Goal: Download file/media

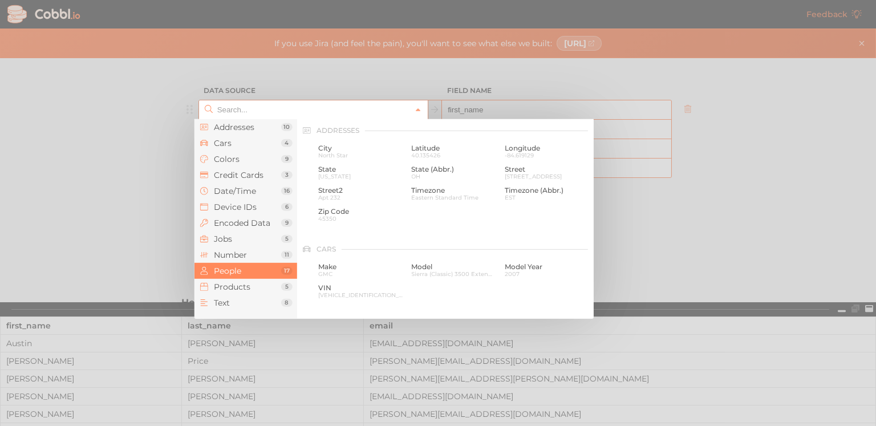
click at [282, 113] on input "text" at bounding box center [312, 109] width 197 height 19
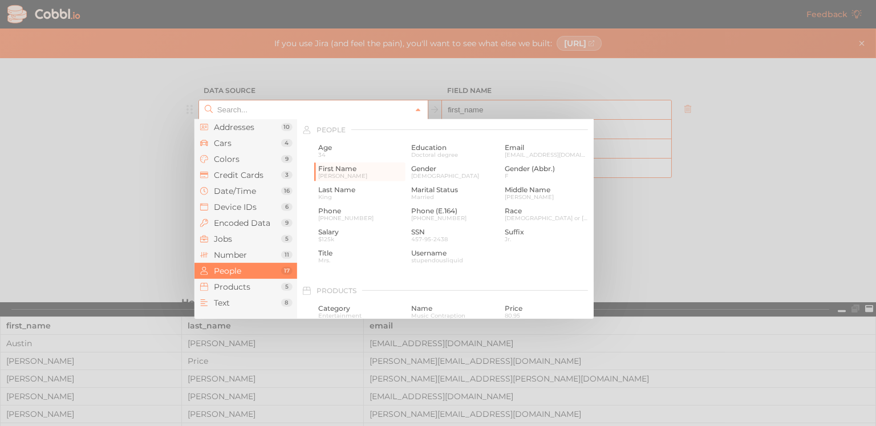
drag, startPoint x: 739, startPoint y: 160, endPoint x: 720, endPoint y: 158, distance: 18.9
click at [738, 160] on div at bounding box center [438, 213] width 876 height 426
type input "People › First Name"
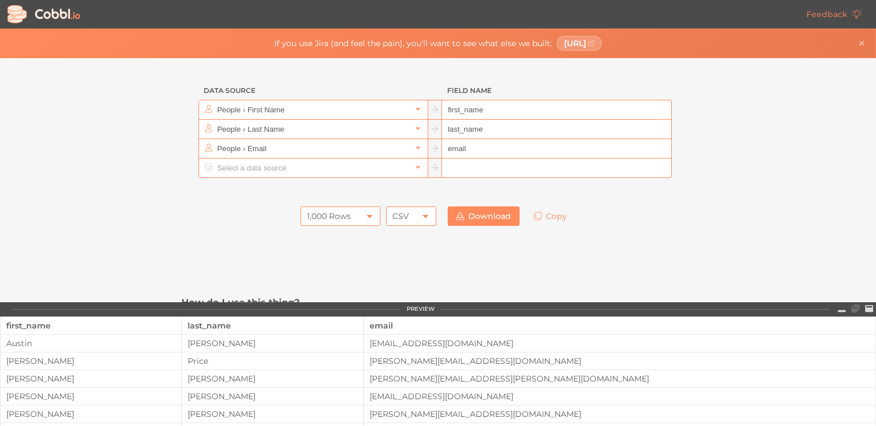
click at [422, 215] on icon at bounding box center [424, 216] width 5 height 3
click at [406, 250] on li "JSON" at bounding box center [406, 254] width 49 height 19
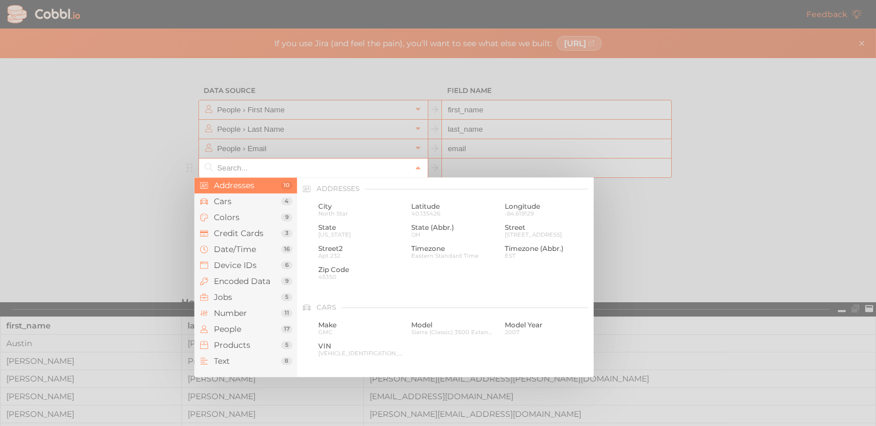
click at [261, 171] on input "text" at bounding box center [312, 167] width 197 height 19
click at [262, 169] on input "text" at bounding box center [312, 167] width 197 height 19
click at [266, 164] on input "text" at bounding box center [312, 167] width 197 height 19
click at [121, 163] on div at bounding box center [438, 213] width 876 height 426
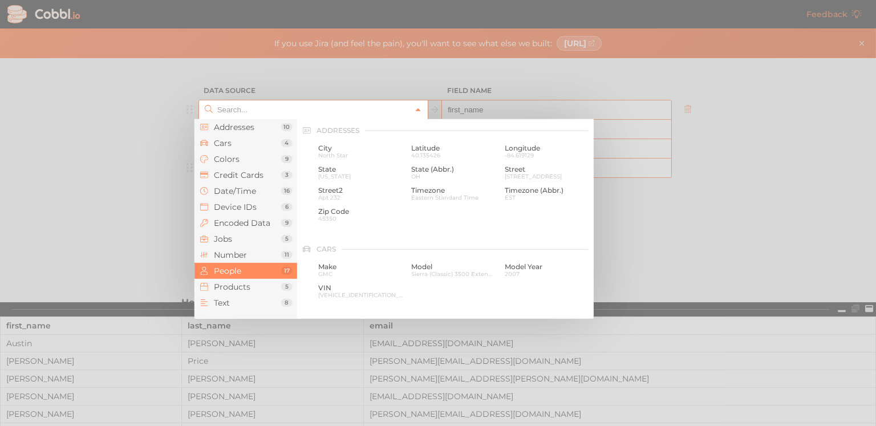
click at [414, 108] on icon at bounding box center [418, 110] width 8 height 8
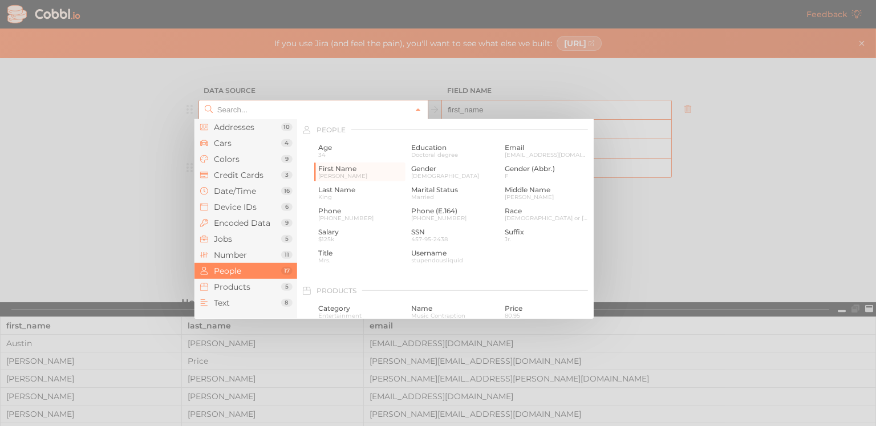
click at [113, 112] on div at bounding box center [438, 213] width 876 height 426
type input "People › First Name"
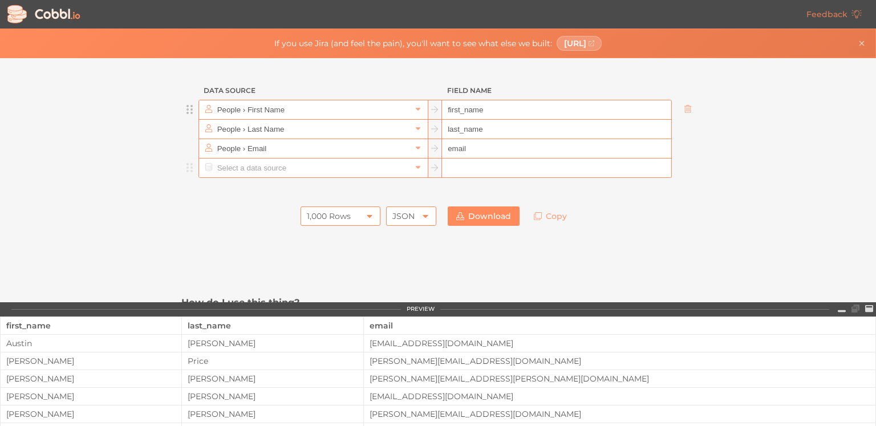
click at [186, 111] on icon at bounding box center [189, 110] width 7 height 10
click at [485, 112] on input "first_name" at bounding box center [556, 109] width 229 height 19
click at [414, 110] on icon at bounding box center [418, 109] width 8 height 8
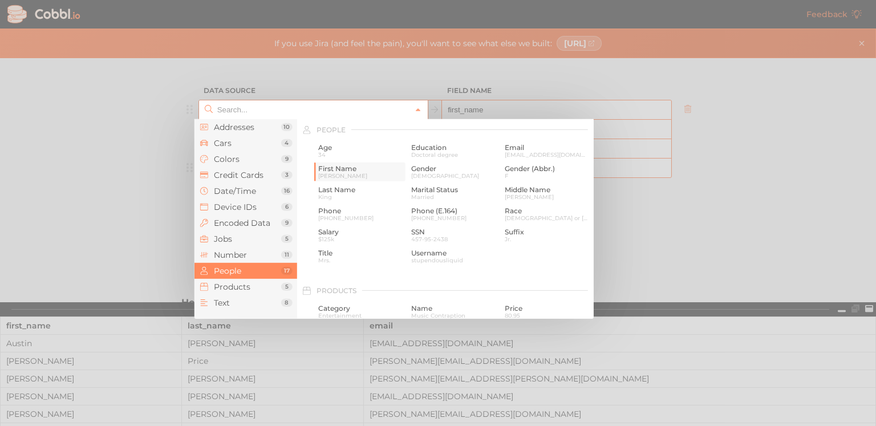
click at [342, 169] on span "First Name" at bounding box center [360, 169] width 85 height 8
type input "People › First Name"
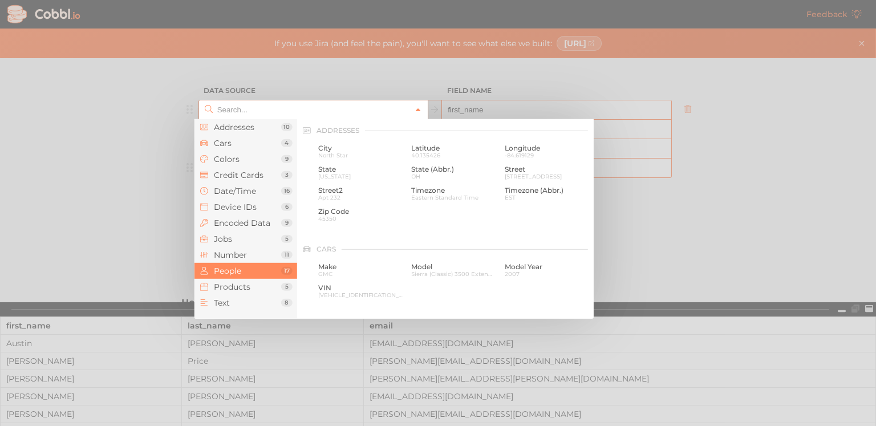
click at [415, 110] on icon at bounding box center [418, 110] width 8 height 8
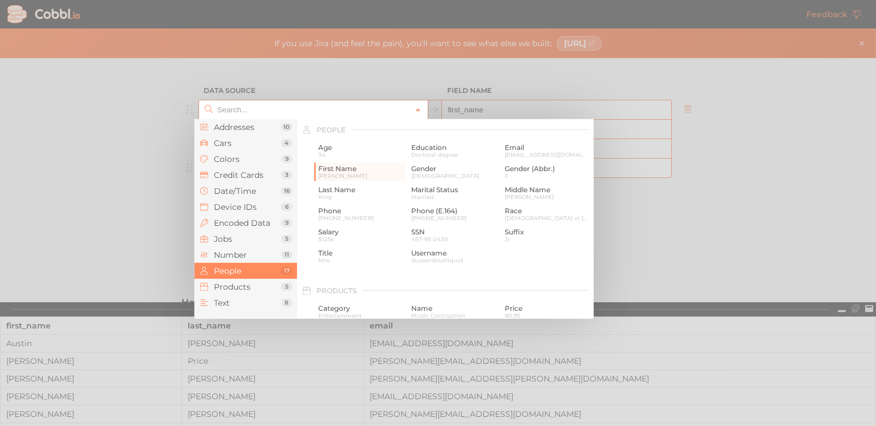
click at [240, 268] on span "People" at bounding box center [247, 270] width 67 height 9
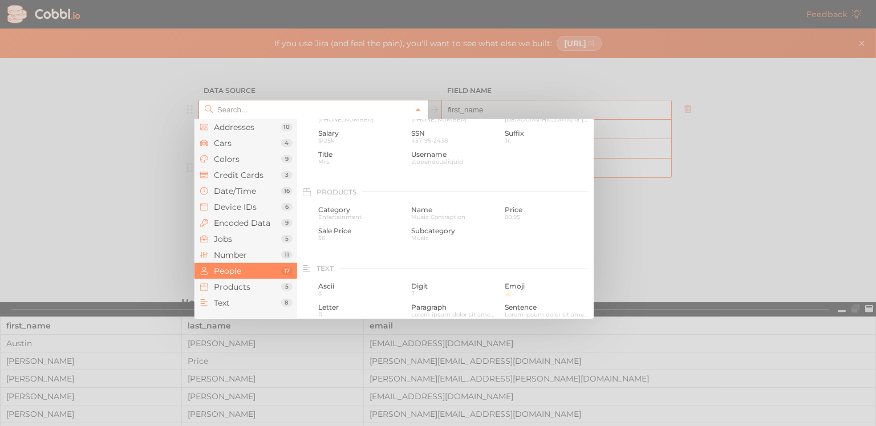
scroll to position [987, 0]
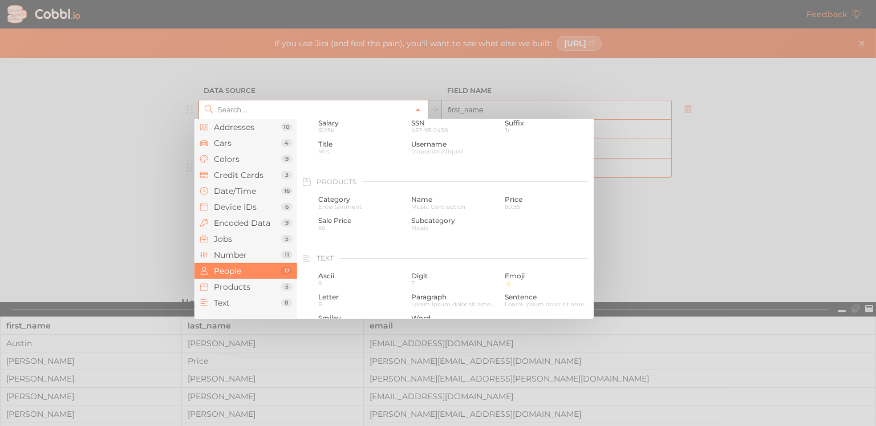
drag, startPoint x: 593, startPoint y: 276, endPoint x: 598, endPoint y: 251, distance: 25.6
click at [598, 251] on div at bounding box center [438, 213] width 876 height 426
type input "People › First Name"
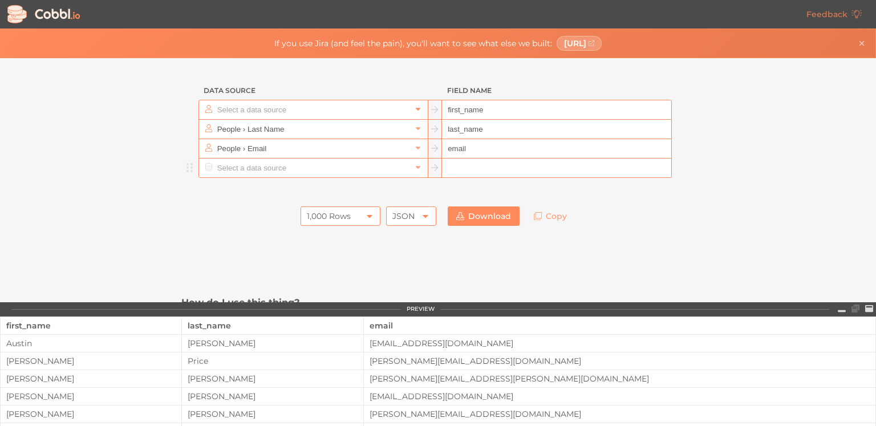
click at [416, 108] on icon at bounding box center [418, 109] width 8 height 8
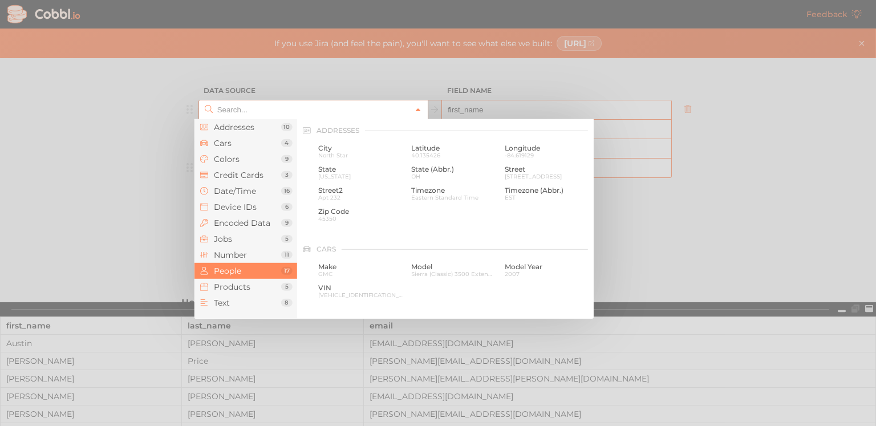
scroll to position [878, 0]
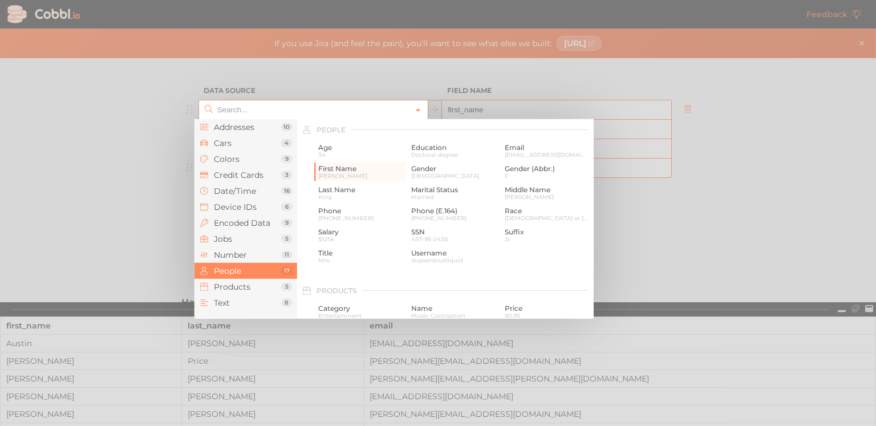
click at [670, 207] on div at bounding box center [438, 213] width 876 height 426
type input "People › First Name"
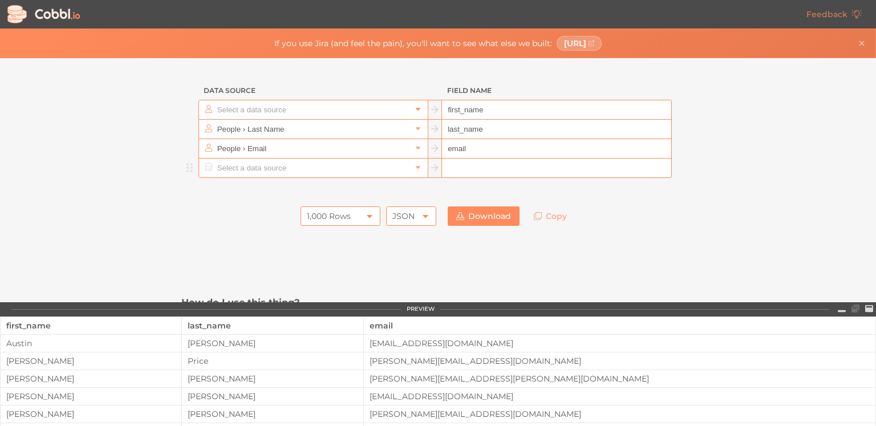
click at [415, 110] on icon at bounding box center [418, 109] width 8 height 8
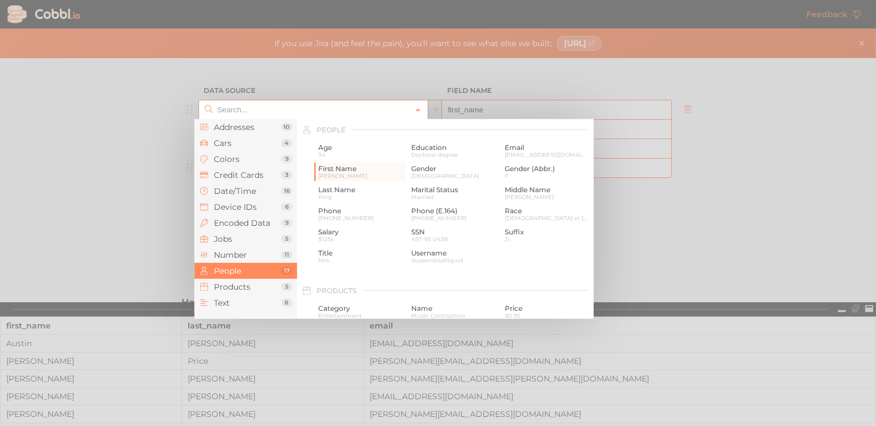
click at [657, 237] on div at bounding box center [438, 213] width 876 height 426
type input "People › First Name"
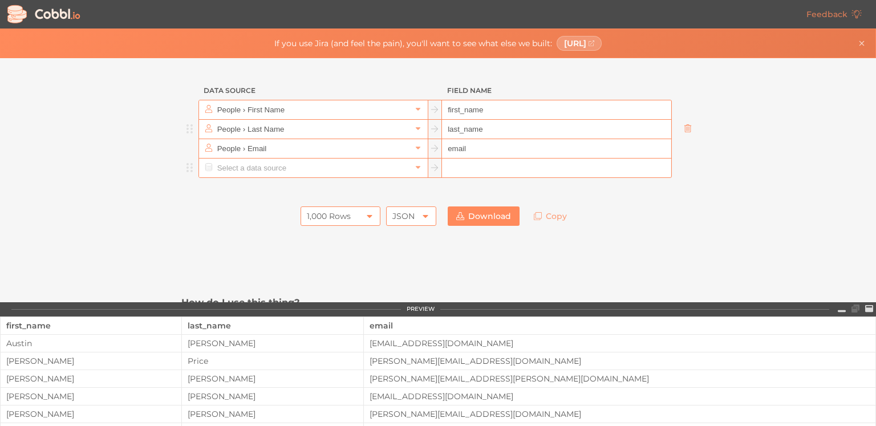
click at [683, 131] on icon at bounding box center [687, 128] width 8 height 8
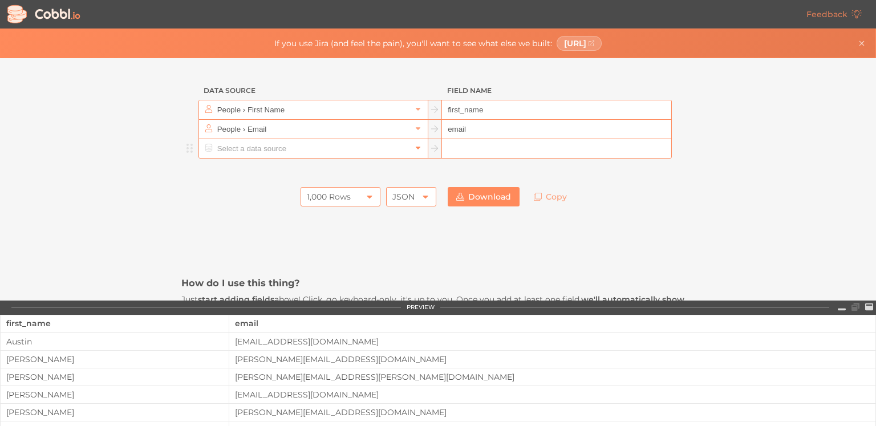
click at [417, 149] on icon at bounding box center [418, 148] width 8 height 8
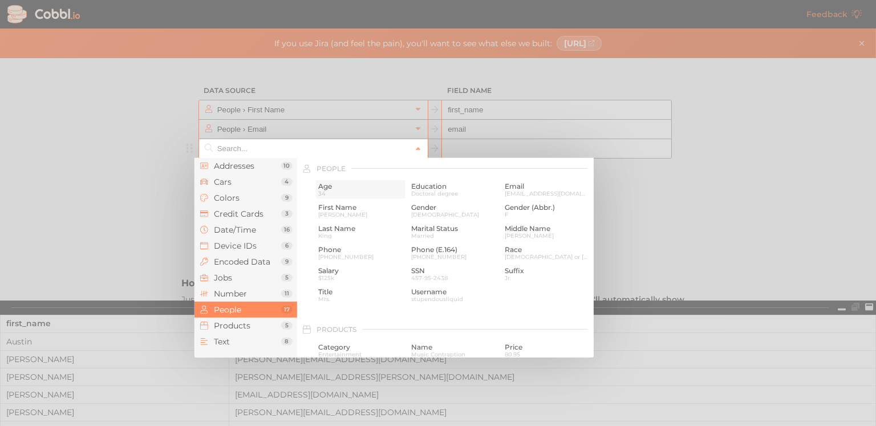
click at [336, 194] on span "34" at bounding box center [360, 193] width 85 height 6
type input "People › Age"
type input "age"
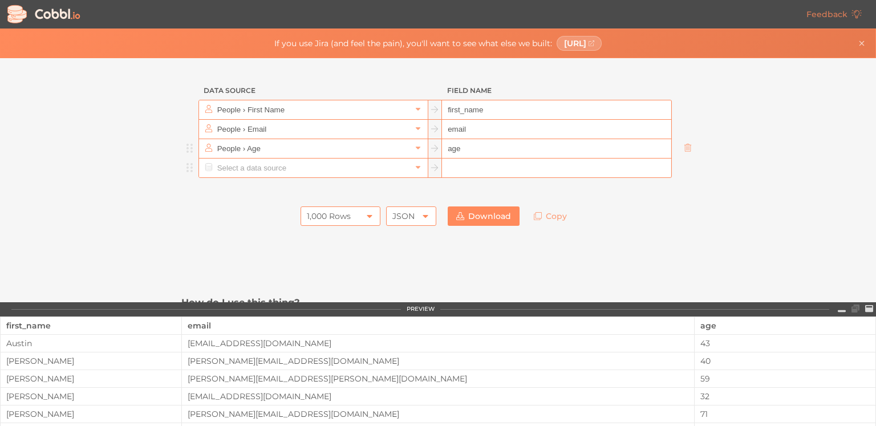
click at [271, 169] on input "text" at bounding box center [312, 167] width 197 height 19
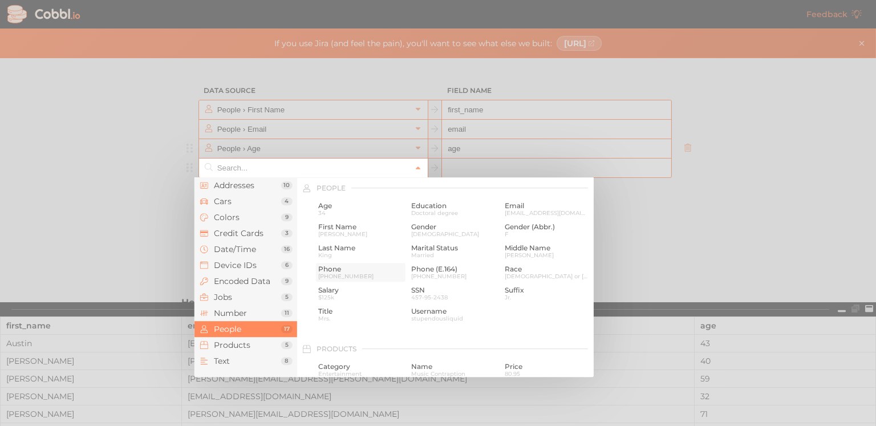
click at [333, 274] on span "[PHONE_NUMBER]" at bounding box center [360, 276] width 85 height 6
type input "People › Phone"
type input "phone"
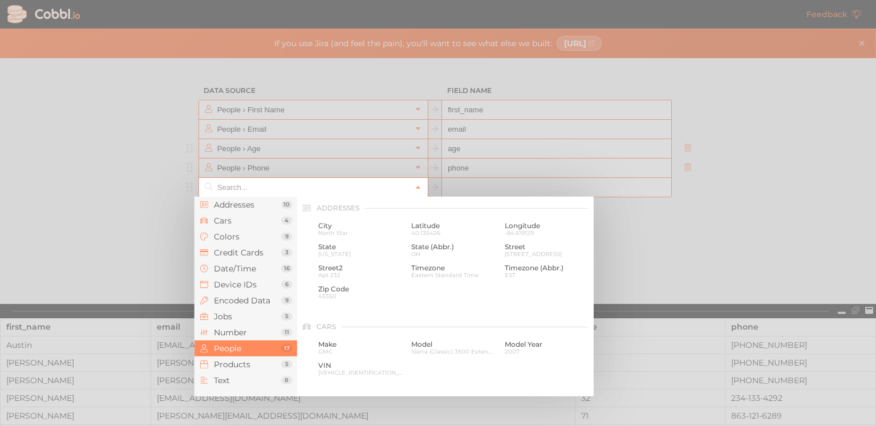
click at [375, 189] on input "text" at bounding box center [312, 187] width 197 height 19
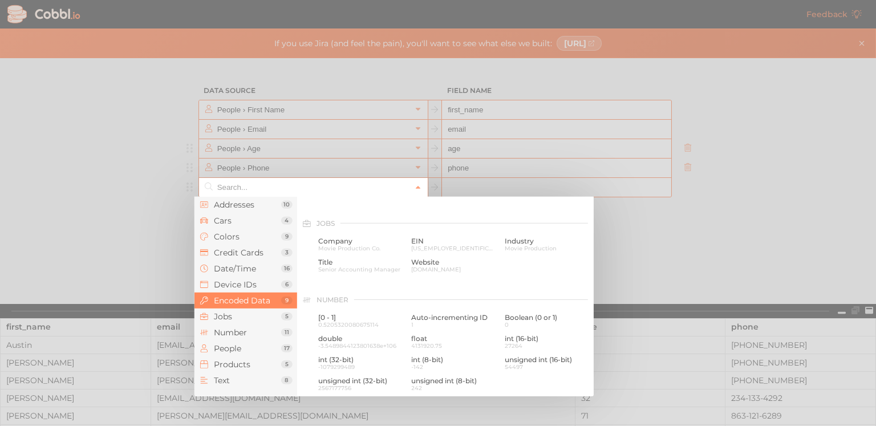
scroll to position [629, 0]
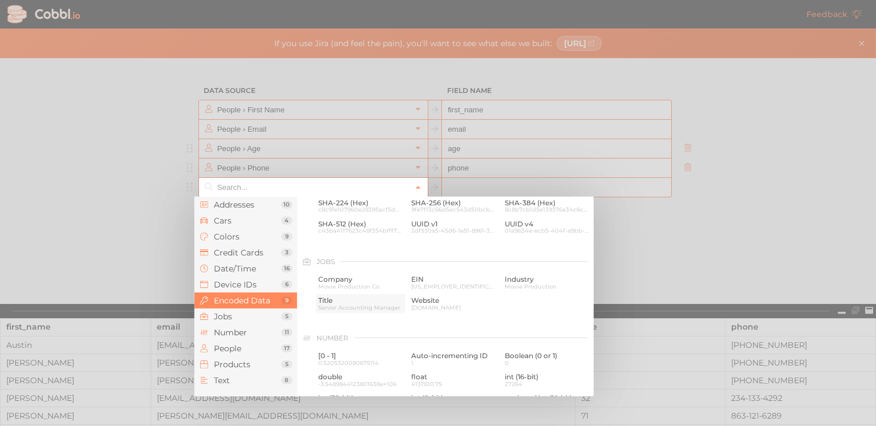
click at [345, 305] on span "Senior Accounting Manager" at bounding box center [360, 307] width 85 height 6
type input "Jobs › Title"
type input "title"
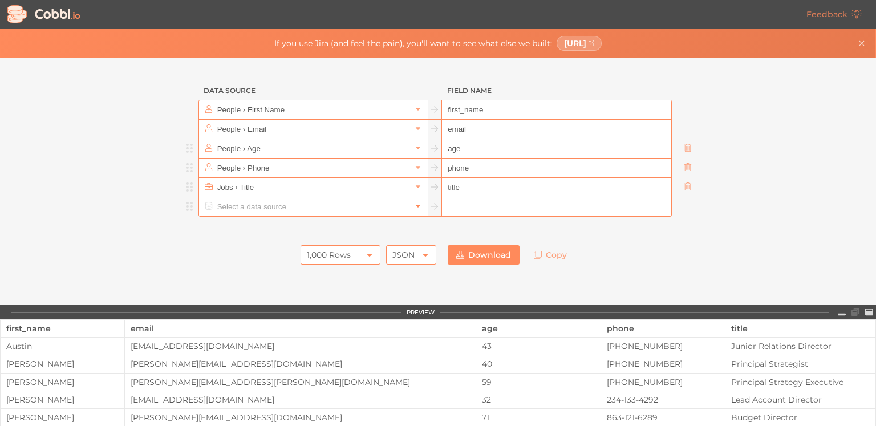
click at [414, 207] on icon at bounding box center [418, 206] width 8 height 8
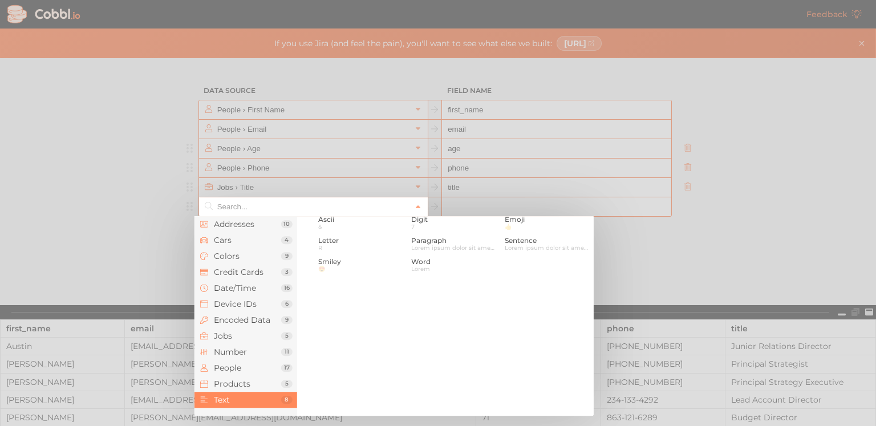
scroll to position [1165, 0]
click at [707, 280] on div at bounding box center [438, 213] width 876 height 426
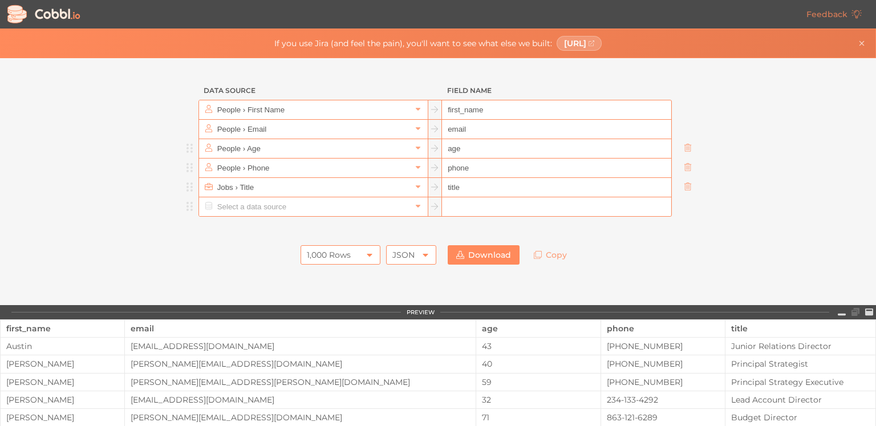
click at [242, 92] on h3 "Data Source" at bounding box center [313, 90] width 230 height 19
click at [26, 350] on td "Austin" at bounding box center [63, 346] width 124 height 18
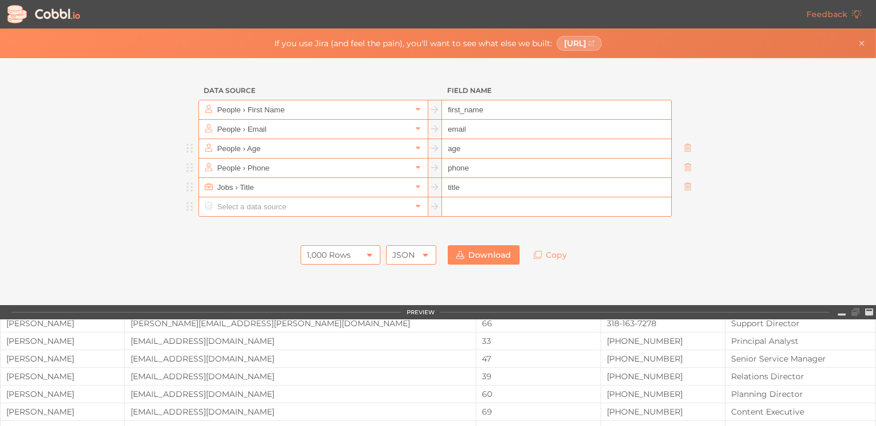
scroll to position [351, 0]
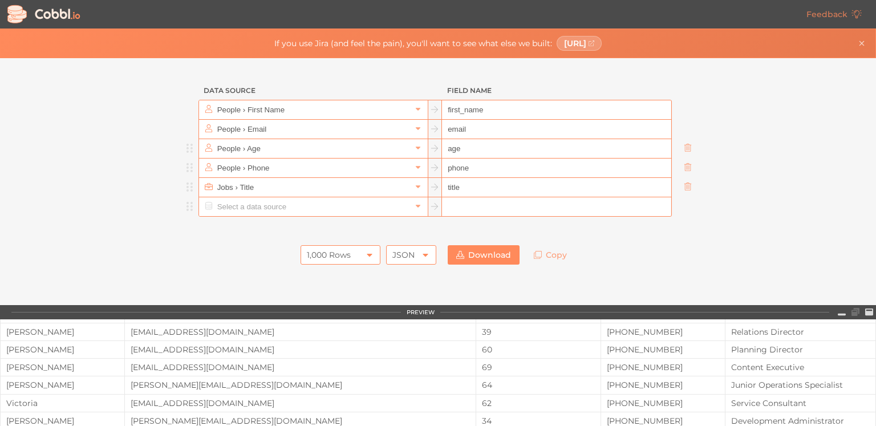
click at [465, 258] on link "Download" at bounding box center [483, 254] width 72 height 19
click at [186, 151] on circle at bounding box center [187, 151] width 2 height 2
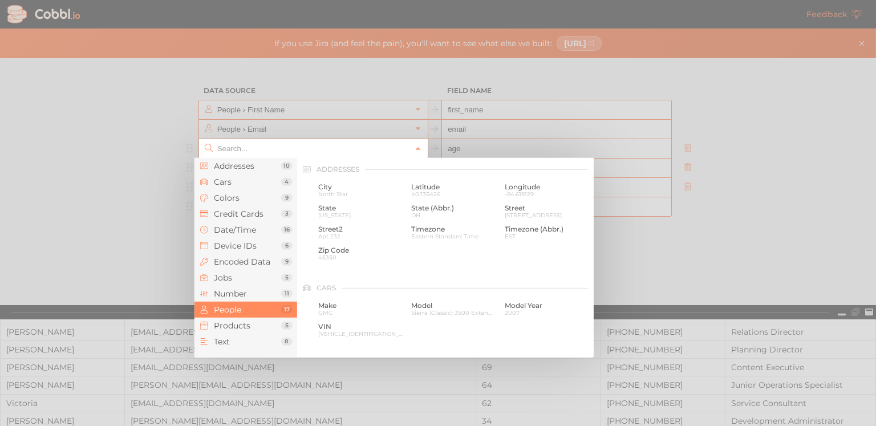
click at [241, 147] on input "text" at bounding box center [312, 148] width 197 height 19
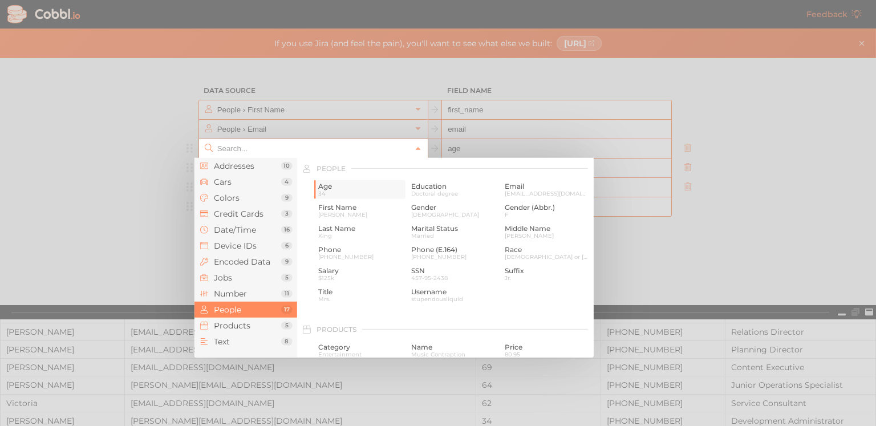
click at [332, 191] on span "34" at bounding box center [360, 193] width 85 height 6
type input "People › Age"
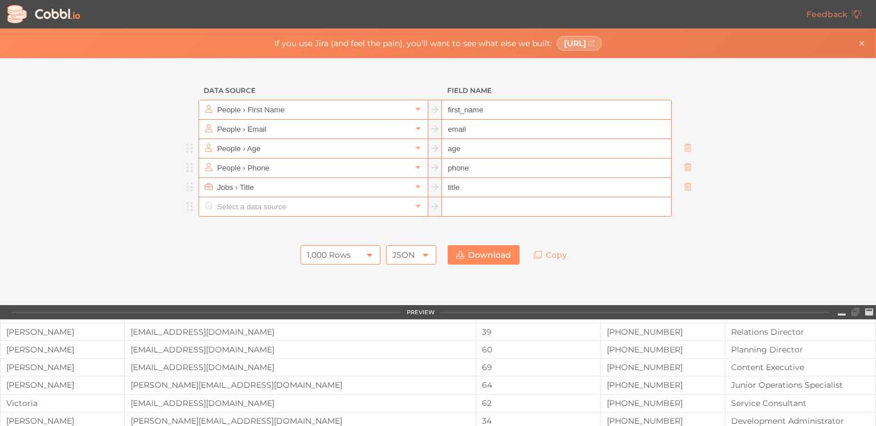
click at [476, 149] on input "age" at bounding box center [556, 148] width 229 height 19
click at [446, 151] on input "age" at bounding box center [556, 148] width 229 height 19
click at [469, 149] on input "age" at bounding box center [556, 148] width 229 height 19
click at [462, 190] on input "title" at bounding box center [556, 187] width 229 height 19
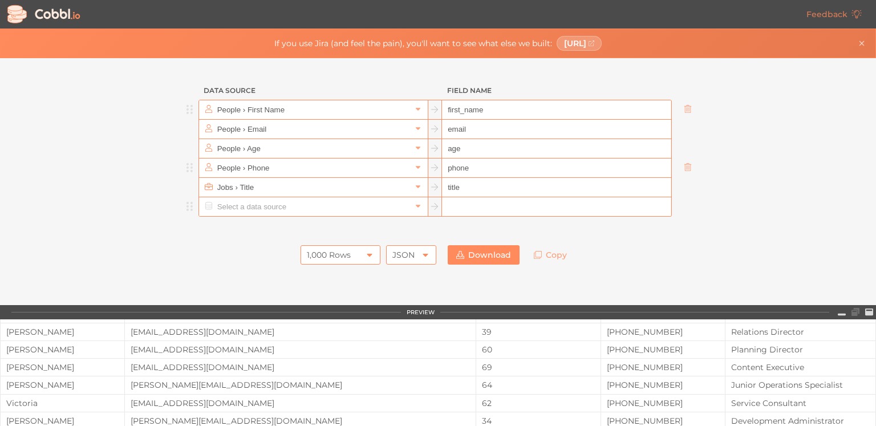
drag, startPoint x: 461, startPoint y: 110, endPoint x: 431, endPoint y: 111, distance: 29.7
click at [431, 111] on div "People › First Name first_name" at bounding box center [434, 110] width 473 height 20
type input "name"
drag, startPoint x: 459, startPoint y: 188, endPoint x: 434, endPoint y: 188, distance: 25.1
click at [434, 188] on div "Jobs › Title title" at bounding box center [434, 187] width 473 height 20
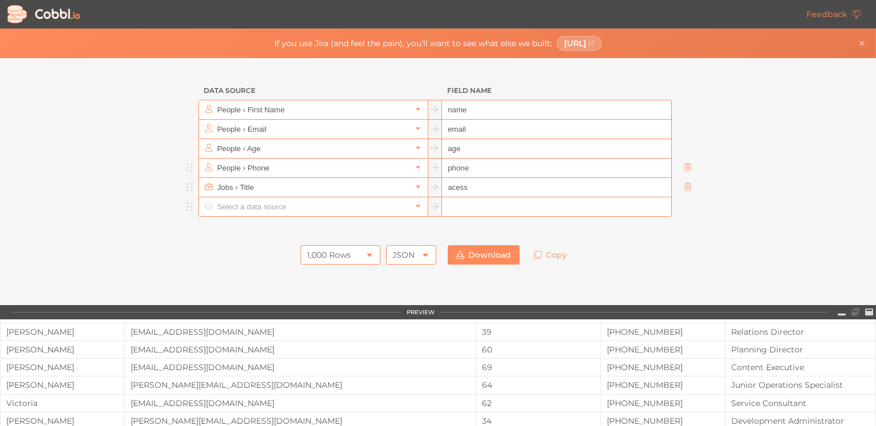
click at [452, 186] on input "acess" at bounding box center [556, 187] width 229 height 19
click at [493, 190] on input "access" at bounding box center [556, 187] width 229 height 19
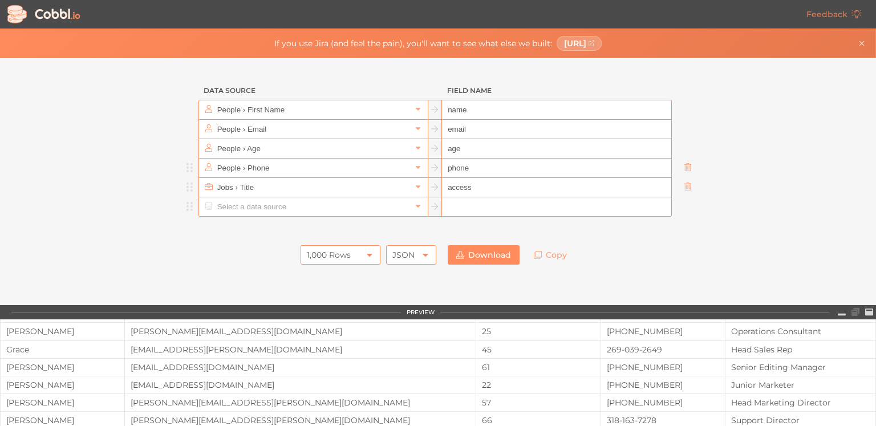
scroll to position [183, 0]
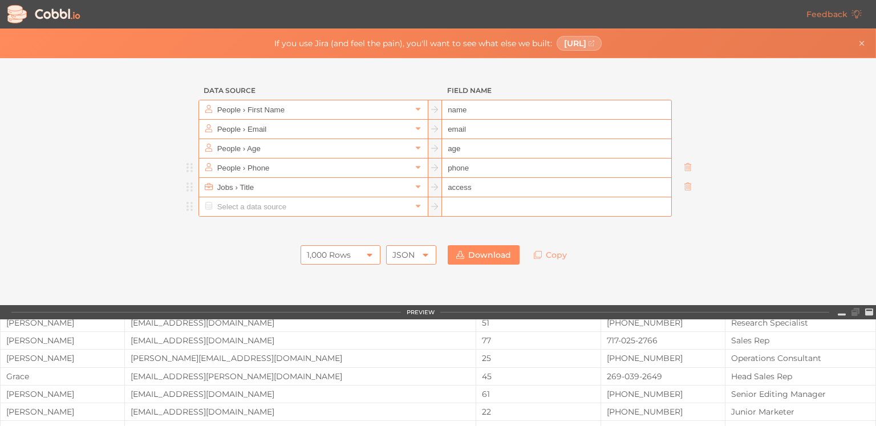
type input "access"
click at [367, 255] on icon at bounding box center [369, 255] width 5 height 3
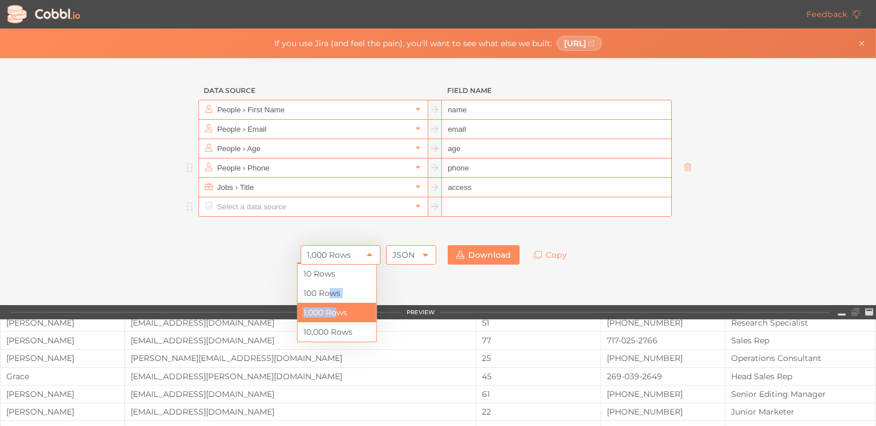
drag, startPoint x: 327, startPoint y: 295, endPoint x: 337, endPoint y: 320, distance: 27.1
click at [337, 320] on ul "10 Rows 100 Rows 1,000 Rows 10,000 Rows" at bounding box center [337, 303] width 79 height 78
click at [306, 291] on li "100 Rows" at bounding box center [337, 292] width 79 height 19
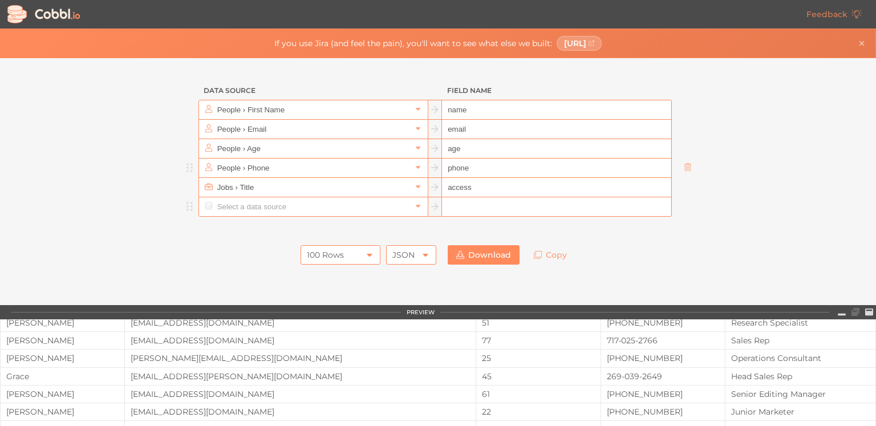
click at [480, 258] on link "Download" at bounding box center [483, 254] width 72 height 19
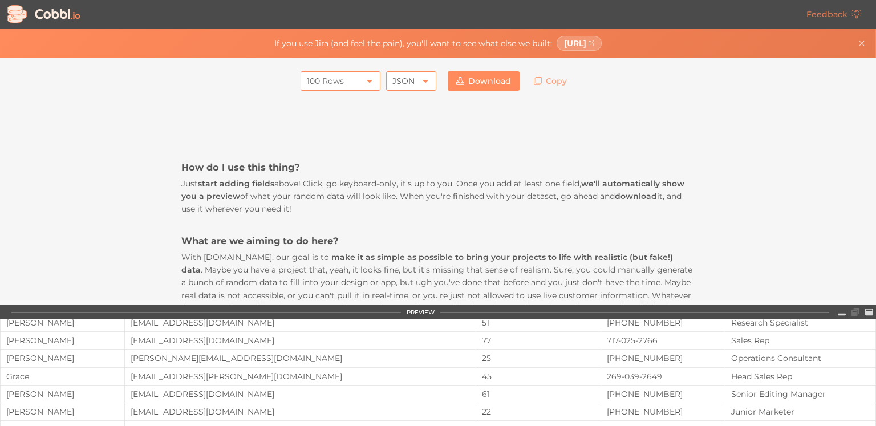
scroll to position [0, 0]
